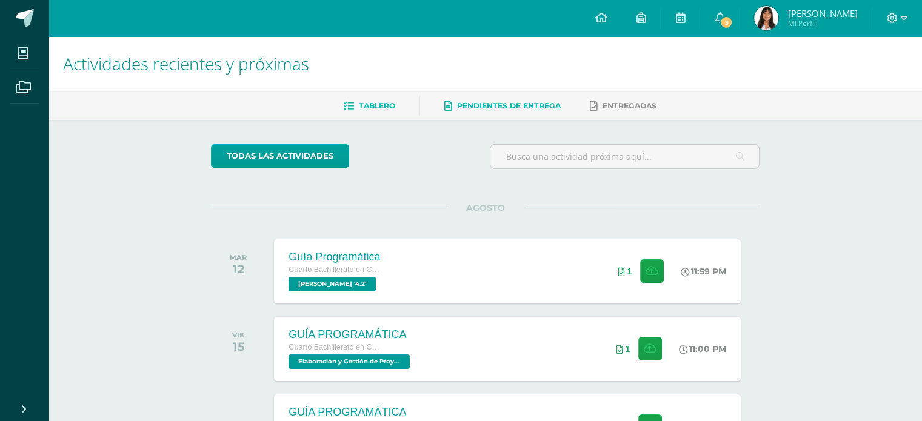
click at [488, 106] on span "Pendientes de entrega" at bounding box center [509, 105] width 104 height 9
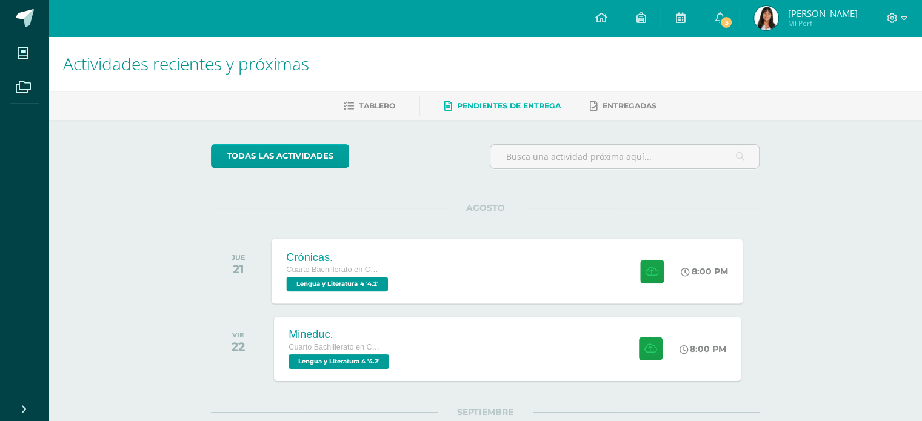
click at [444, 261] on div "Crónicas. Cuarto Bachillerato en Ciencias y Letras Lengua y Literatura 4 '4.2' …" at bounding box center [507, 271] width 471 height 65
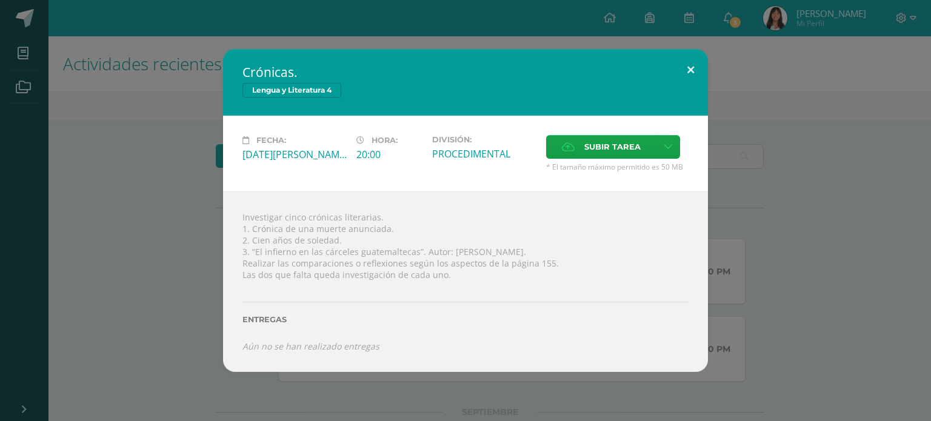
click at [697, 70] on button at bounding box center [691, 69] width 35 height 41
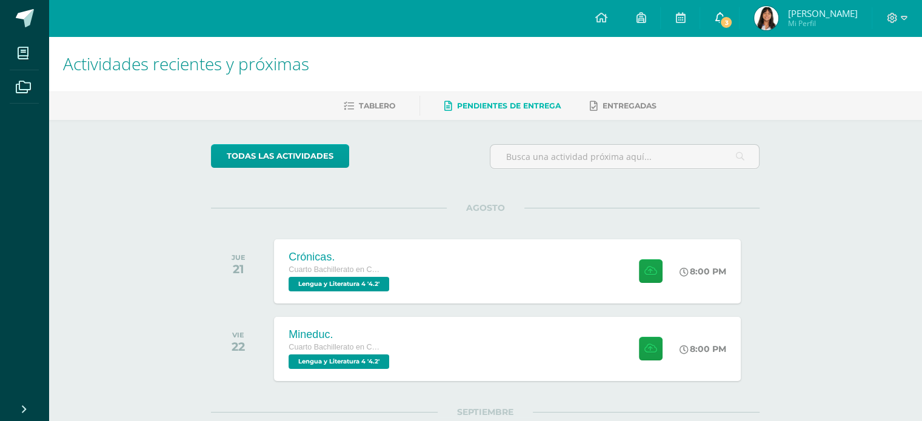
click at [739, 24] on link "3" at bounding box center [719, 18] width 39 height 36
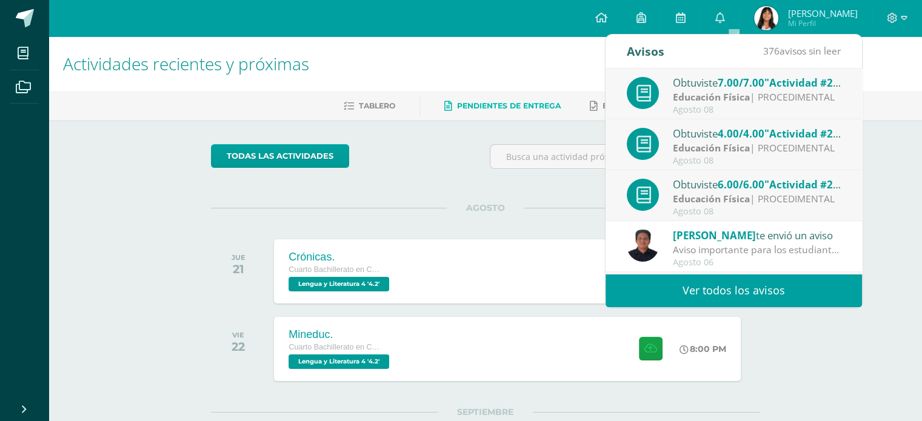
click at [674, 274] on link "Ver todos los avisos" at bounding box center [734, 290] width 257 height 33
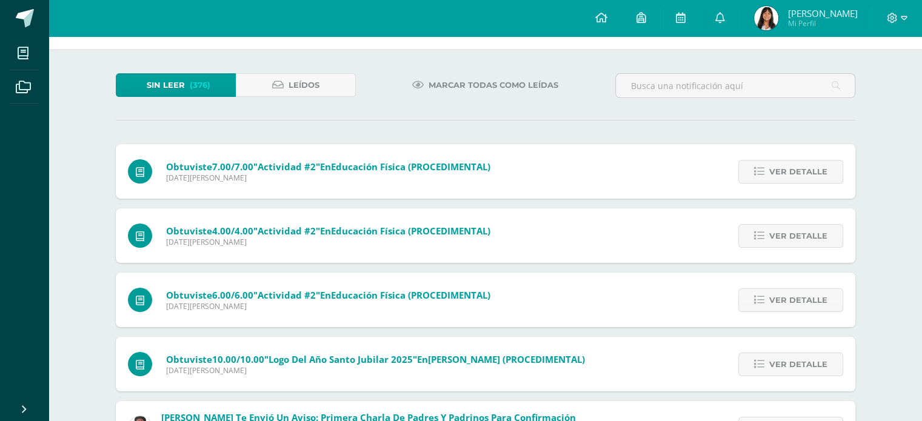
scroll to position [62, 0]
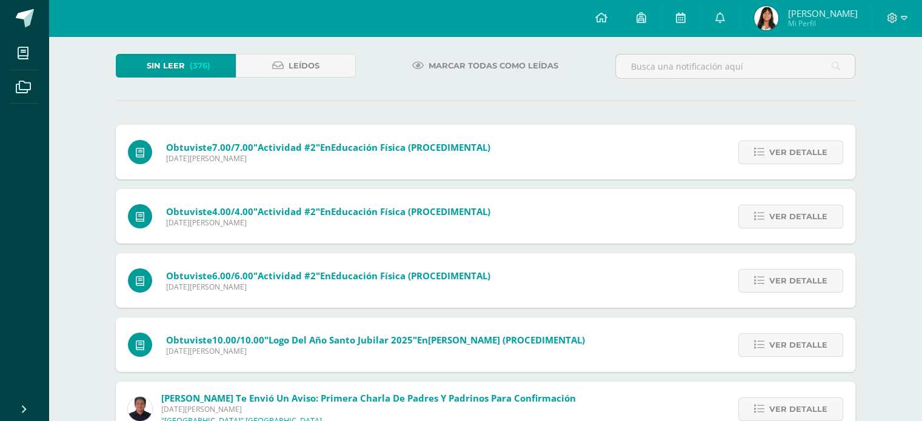
click at [835, 15] on span "[PERSON_NAME]" at bounding box center [823, 13] width 70 height 12
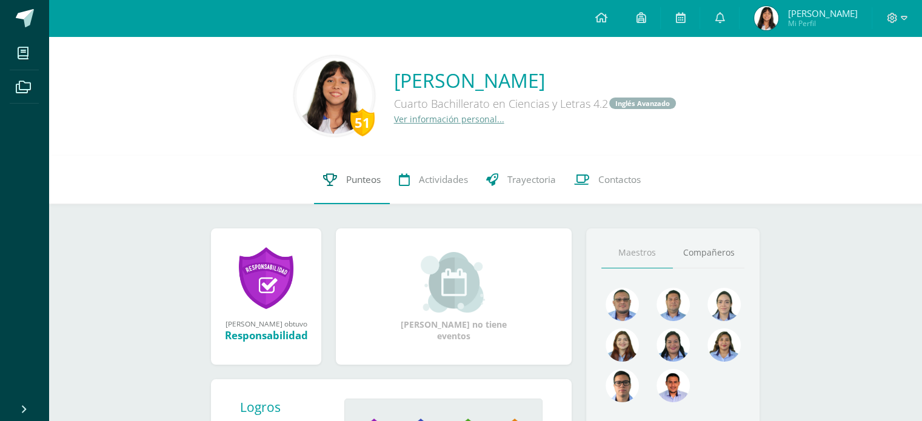
click at [364, 172] on link "Punteos" at bounding box center [352, 180] width 76 height 49
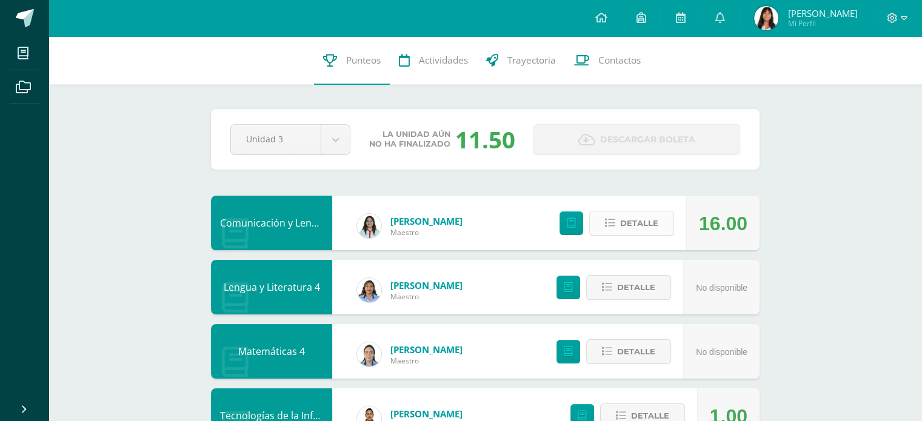
click at [621, 231] on span "Detalle" at bounding box center [639, 223] width 38 height 22
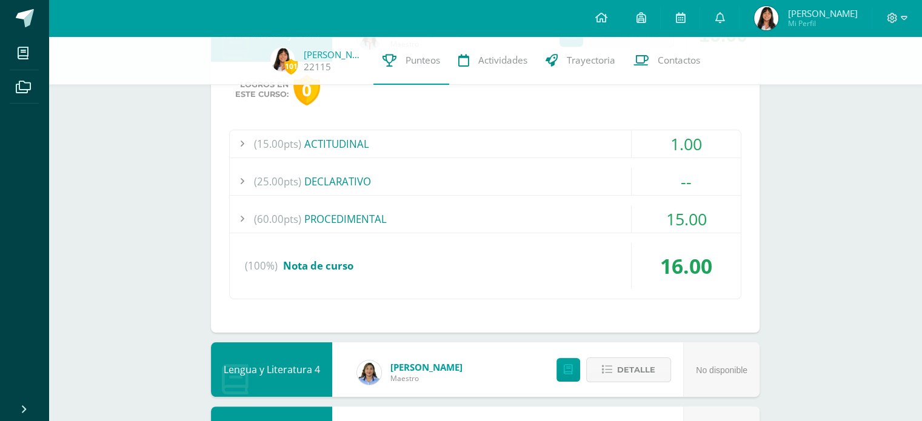
scroll to position [192, 0]
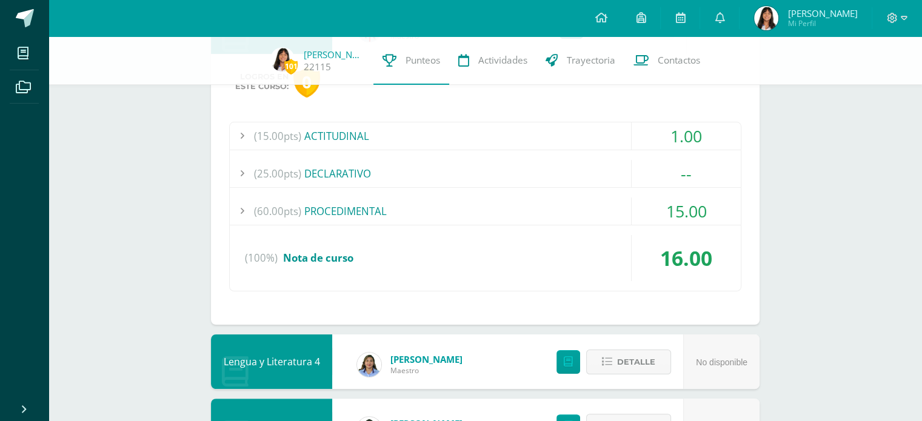
click at [668, 216] on div "15.00" at bounding box center [686, 211] width 109 height 27
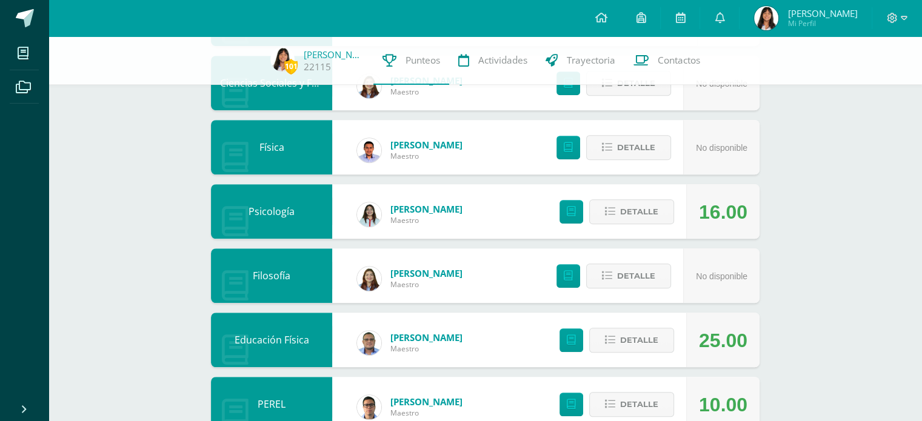
scroll to position [1121, 0]
